Goal: Task Accomplishment & Management: Complete application form

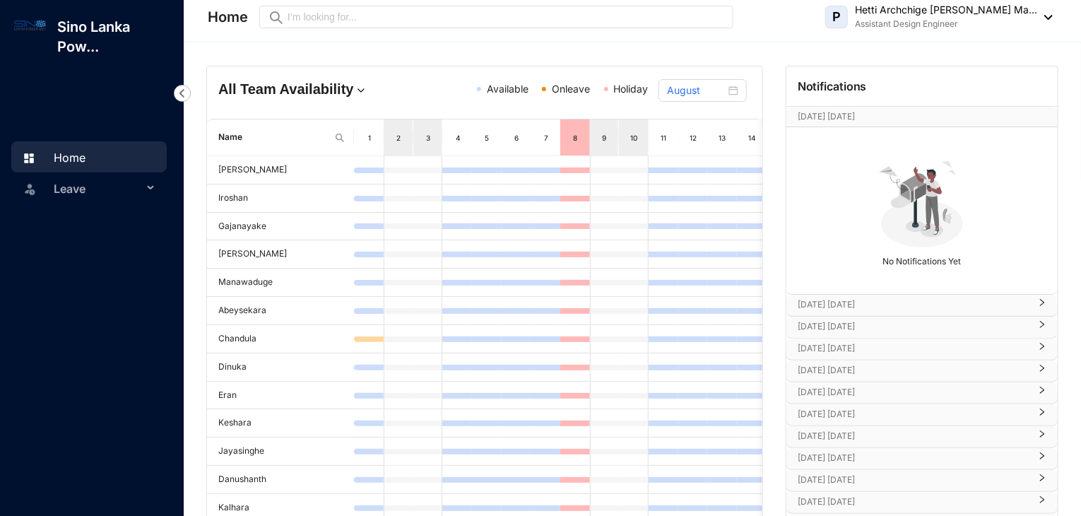
click at [64, 193] on span "Leave" at bounding box center [98, 188] width 89 height 28
click at [106, 222] on link "Leave Requests" at bounding box center [85, 222] width 88 height 12
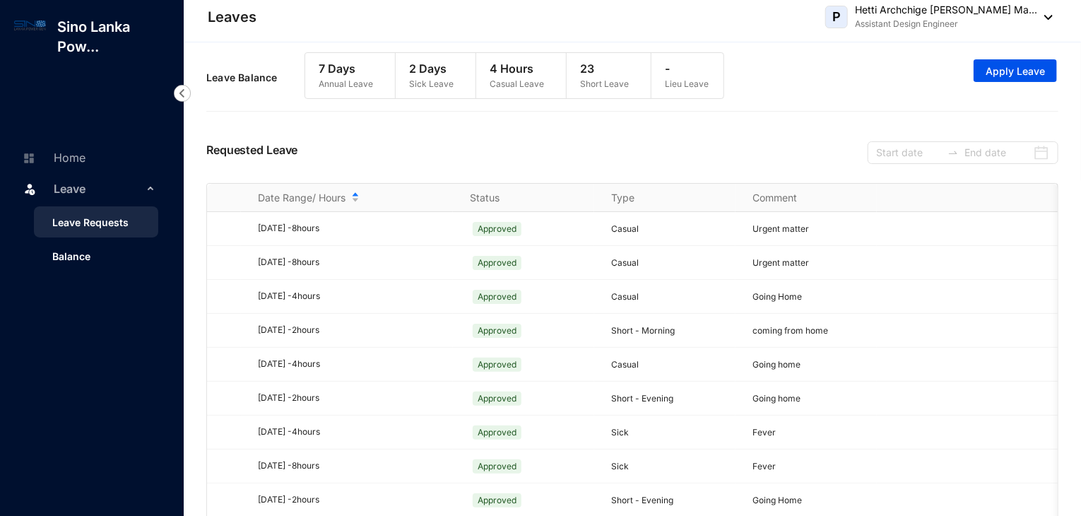
click at [90, 255] on link "Balance" at bounding box center [65, 256] width 49 height 12
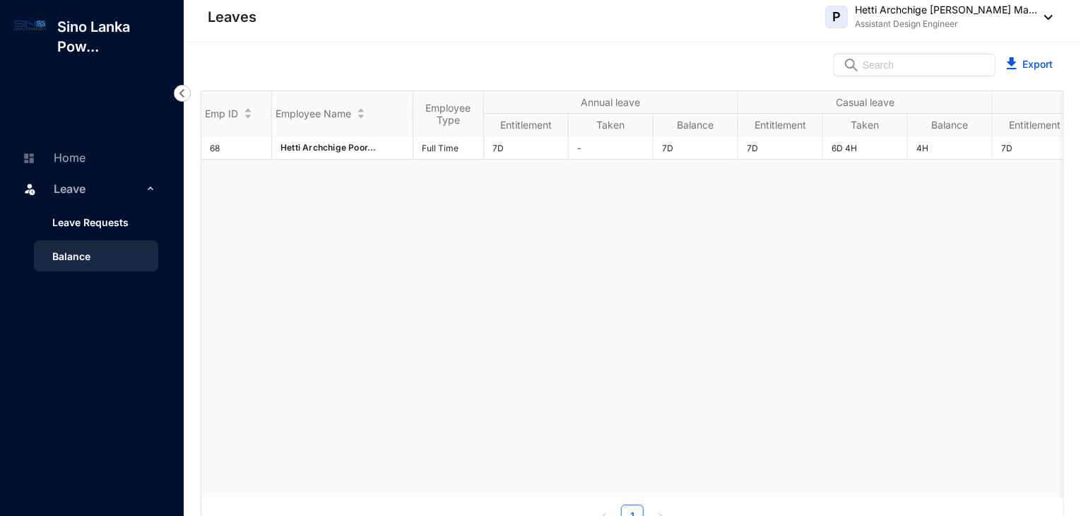
click at [96, 216] on link "Leave Requests" at bounding box center [85, 222] width 88 height 12
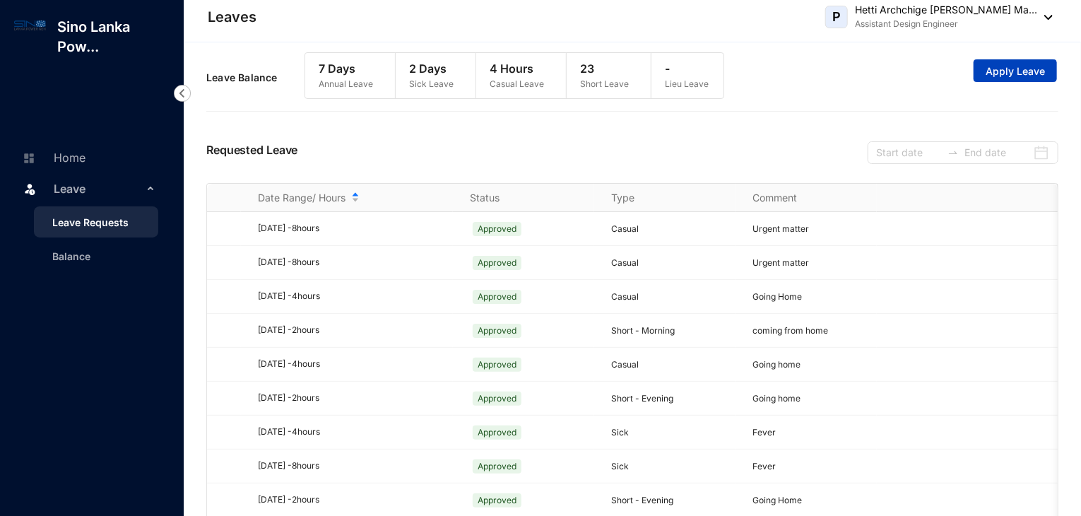
click at [1001, 71] on span "Apply Leave" at bounding box center [1014, 71] width 59 height 14
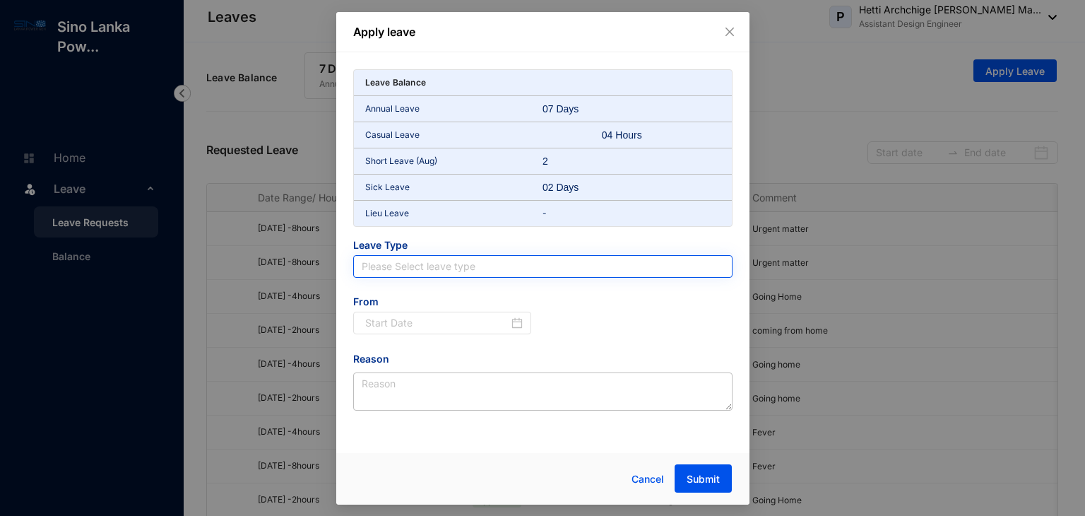
click at [585, 260] on input "search" at bounding box center [543, 266] width 362 height 21
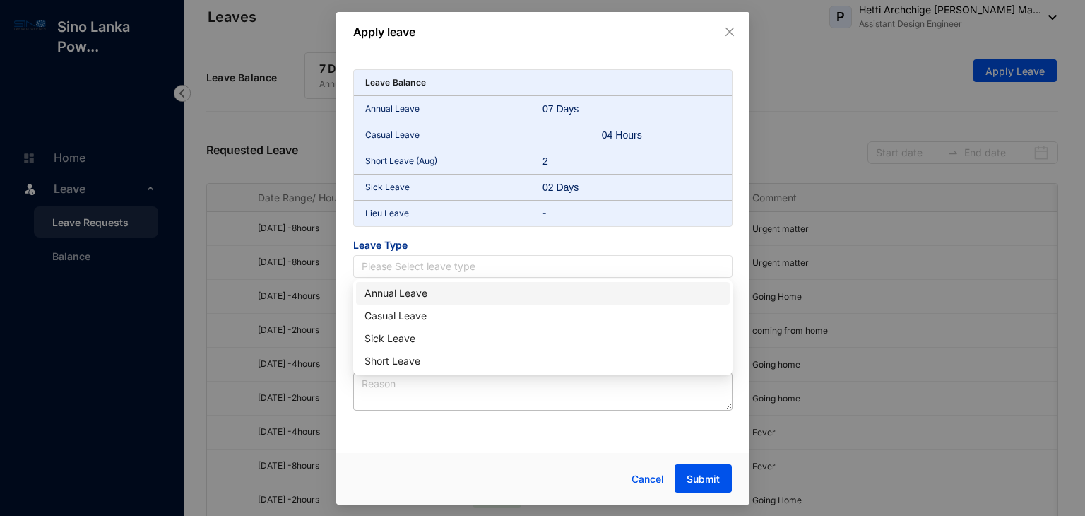
click at [422, 299] on div "Annual Leave" at bounding box center [542, 293] width 357 height 16
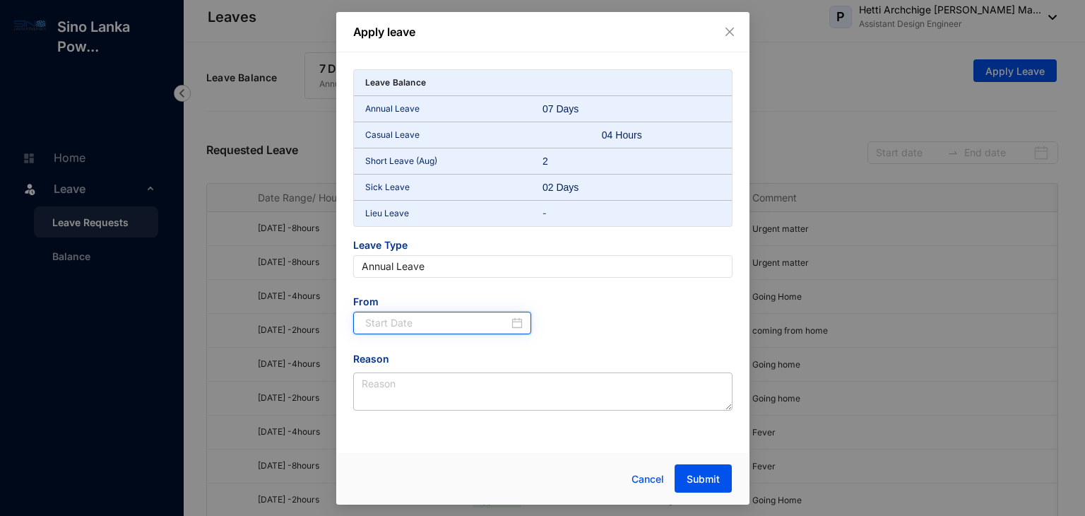
click at [417, 323] on input at bounding box center [437, 323] width 144 height 16
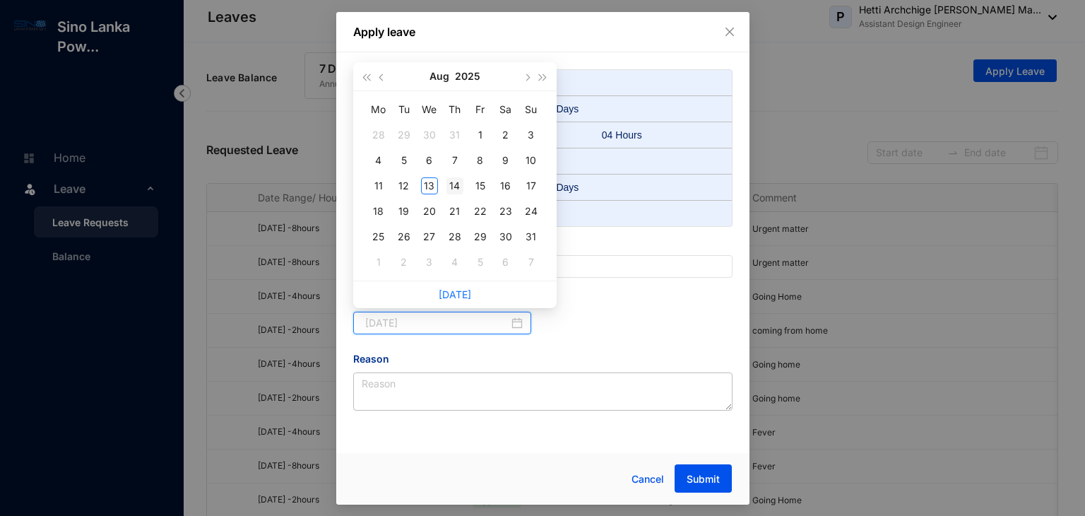
type input "[DATE]"
click at [449, 184] on div "14" at bounding box center [454, 185] width 17 height 17
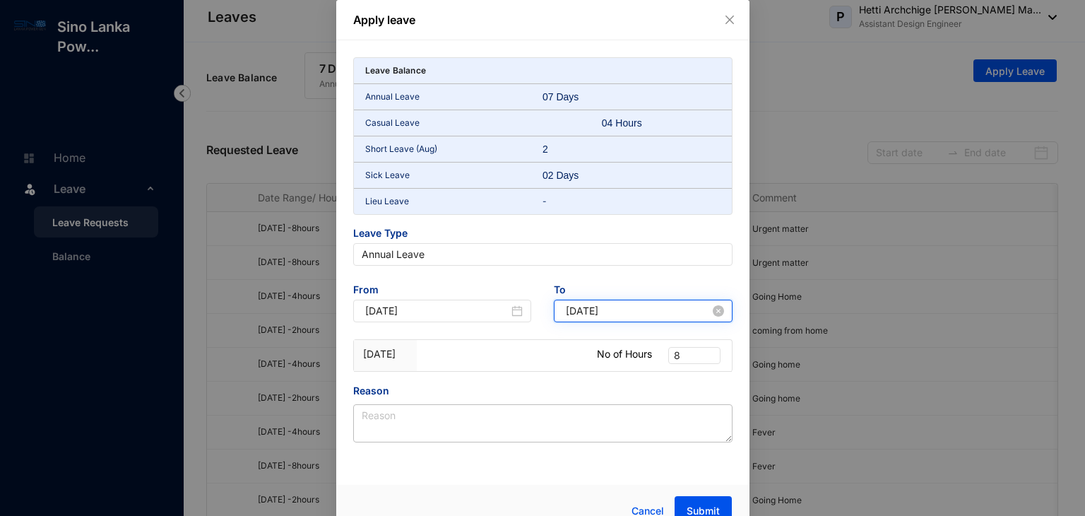
click at [689, 313] on input "[DATE]" at bounding box center [638, 311] width 144 height 16
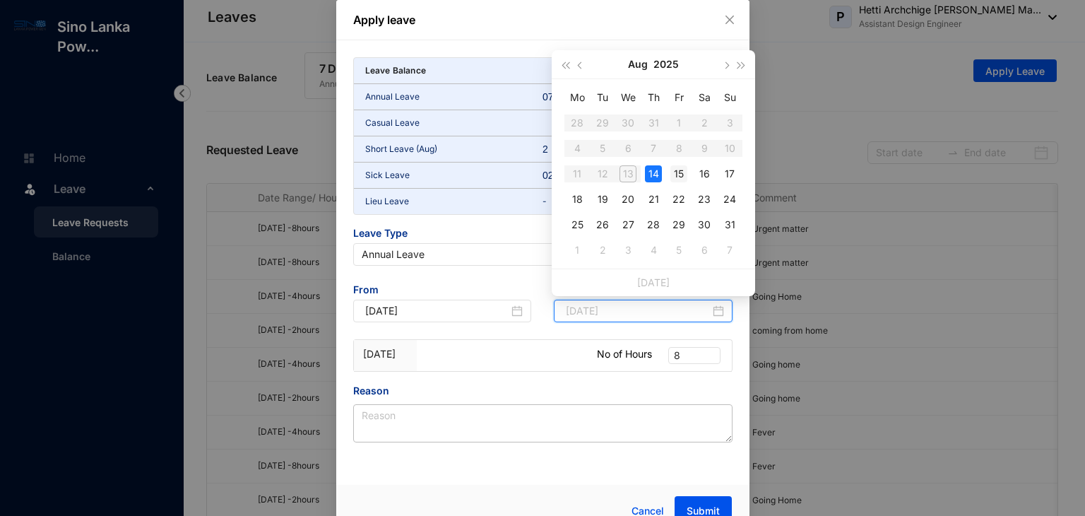
type input "[DATE]"
click at [679, 169] on div "15" at bounding box center [678, 173] width 17 height 17
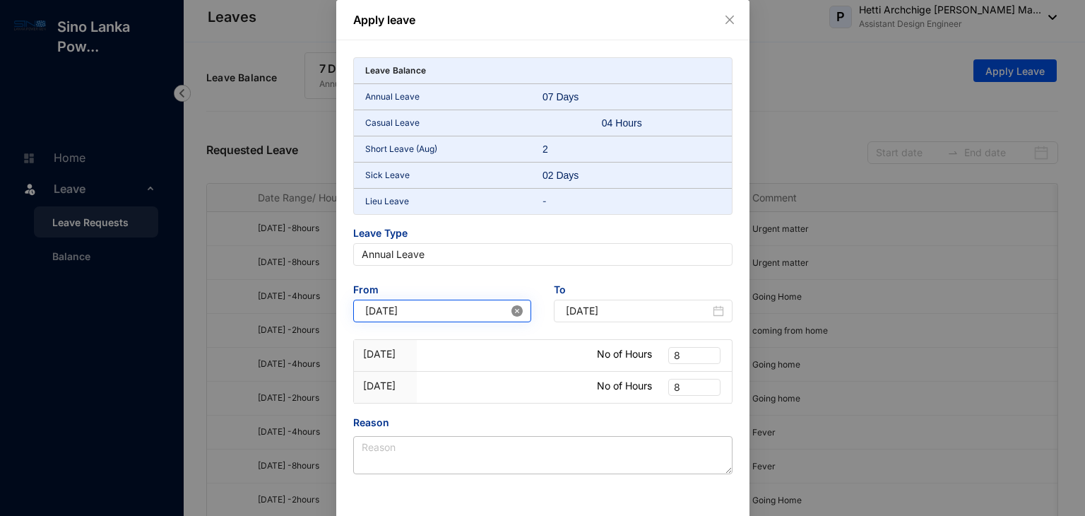
click at [518, 310] on icon "close-circle" at bounding box center [516, 310] width 11 height 11
click at [487, 311] on input at bounding box center [437, 311] width 144 height 16
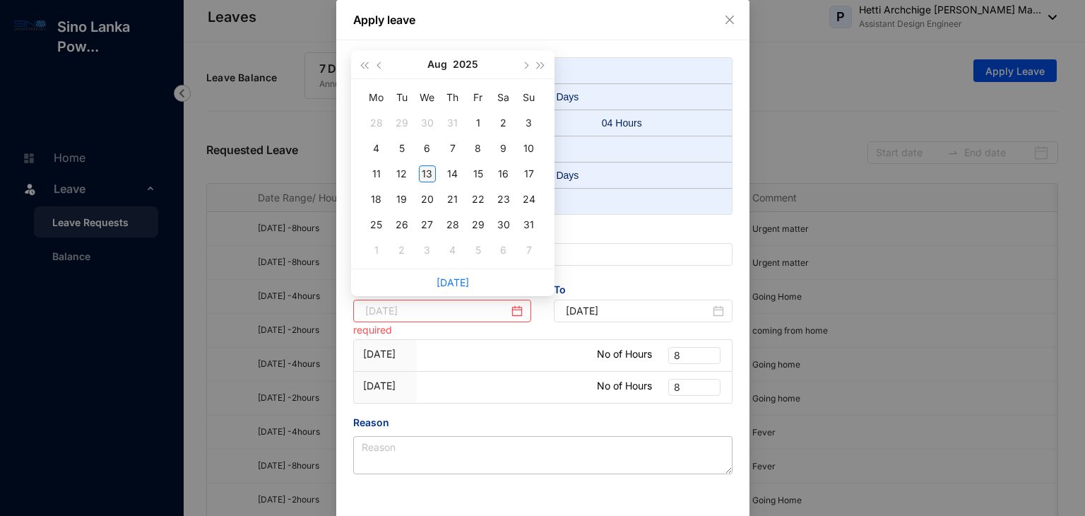
click at [421, 173] on div "13" at bounding box center [427, 173] width 17 height 17
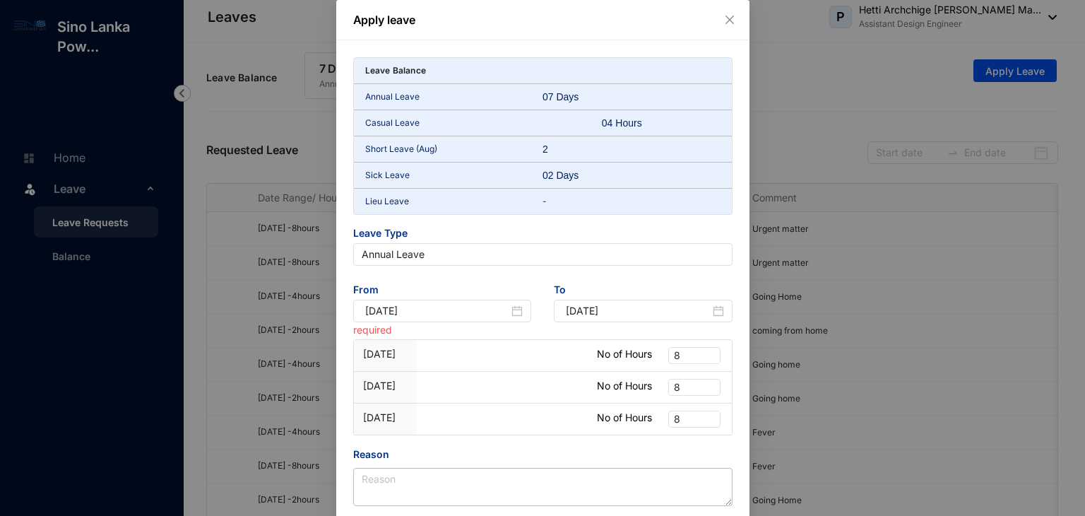
type input "[DATE]"
click at [676, 354] on span "8" at bounding box center [694, 355] width 41 height 16
click at [685, 400] on div "4" at bounding box center [693, 402] width 30 height 16
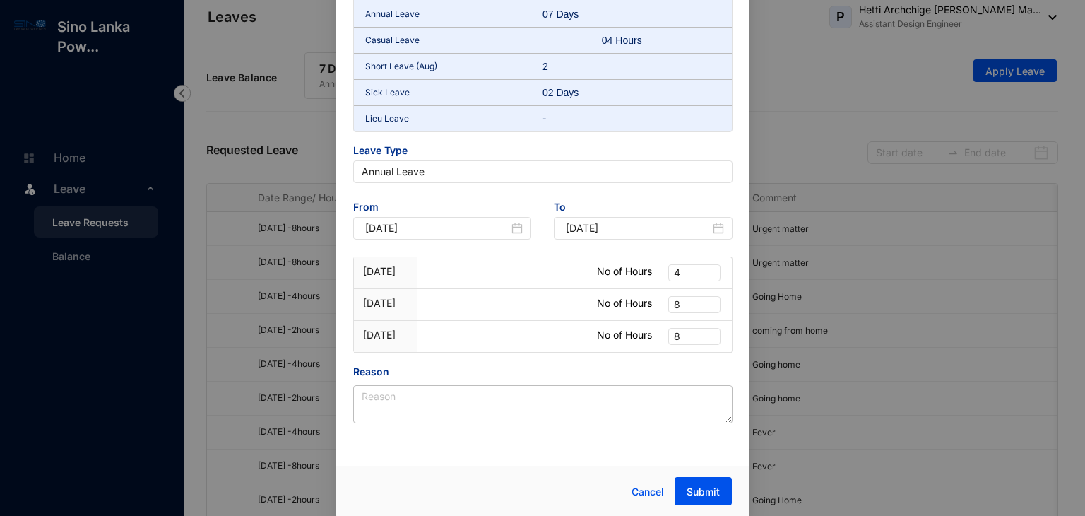
scroll to position [12, 0]
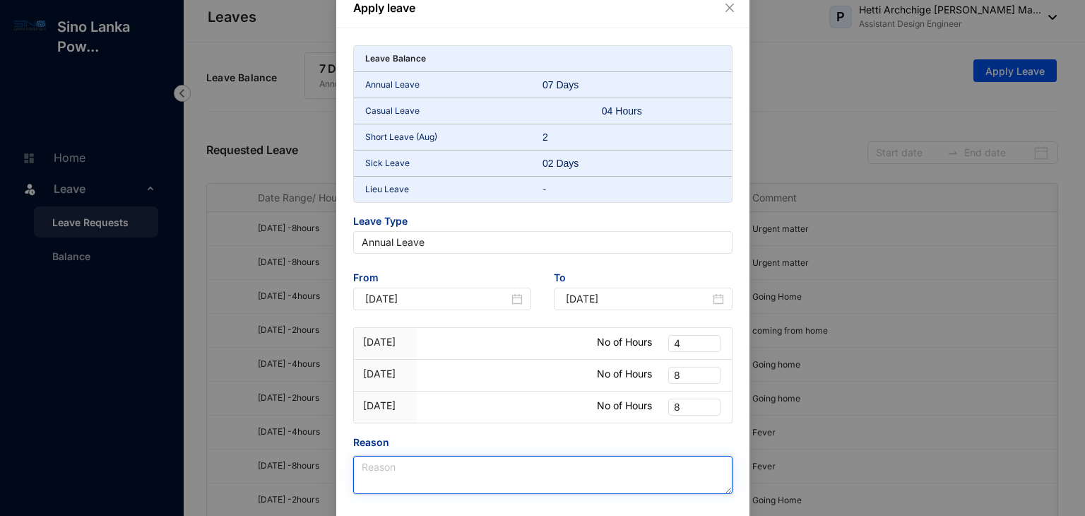
click at [367, 459] on textarea "Reason" at bounding box center [542, 475] width 379 height 38
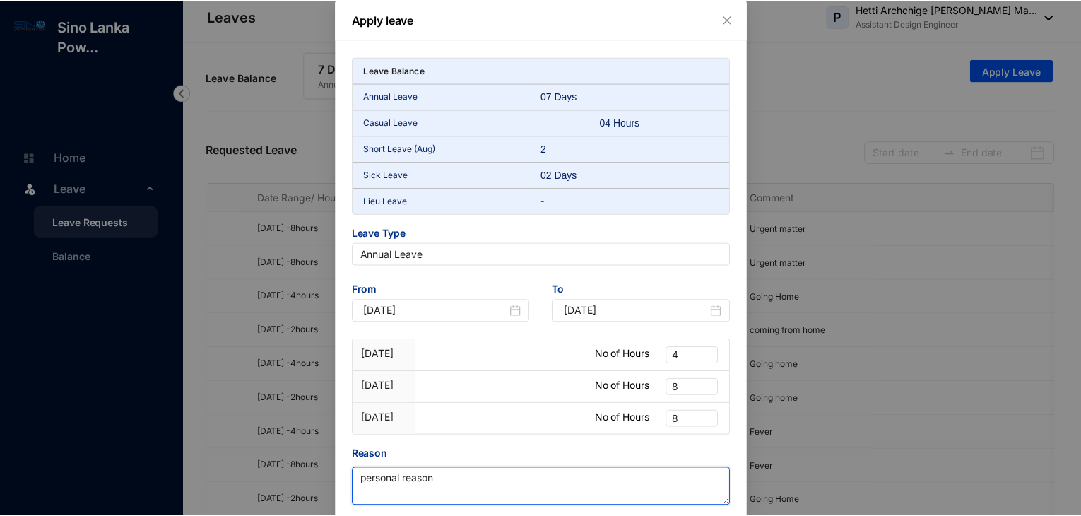
scroll to position [83, 0]
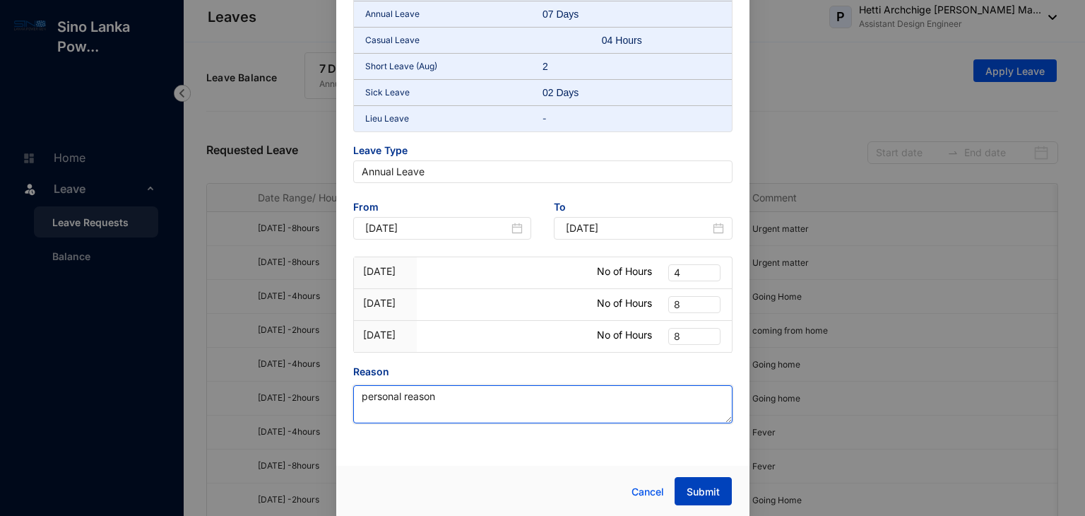
type textarea "personal reason"
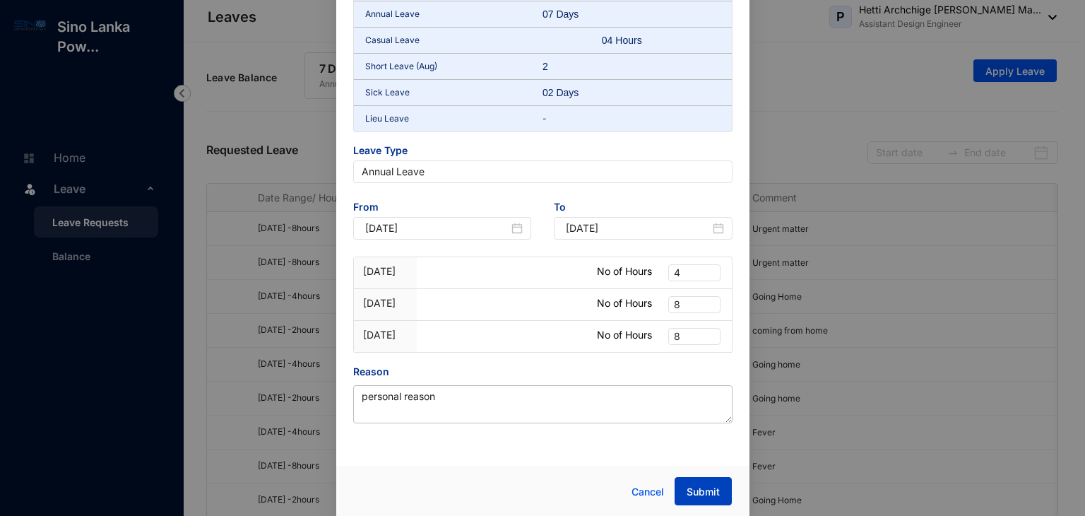
click at [697, 487] on span "Submit" at bounding box center [702, 491] width 33 height 14
